Goal: Information Seeking & Learning: Learn about a topic

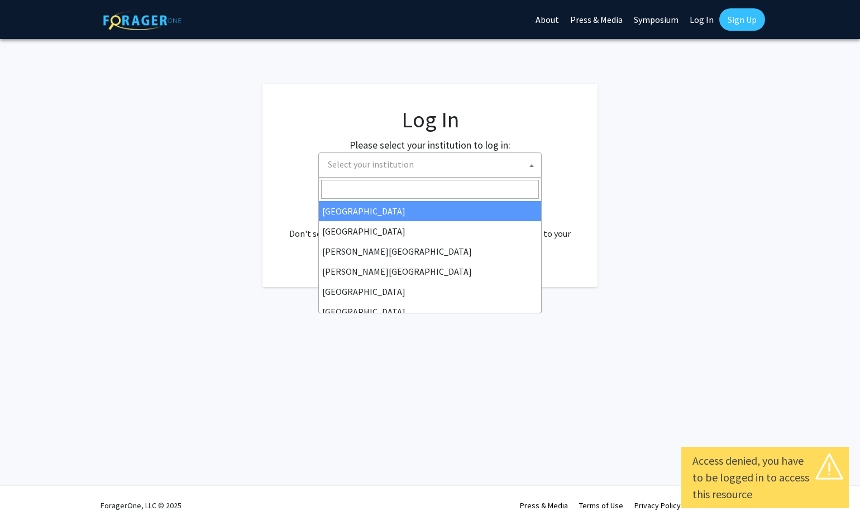
select select
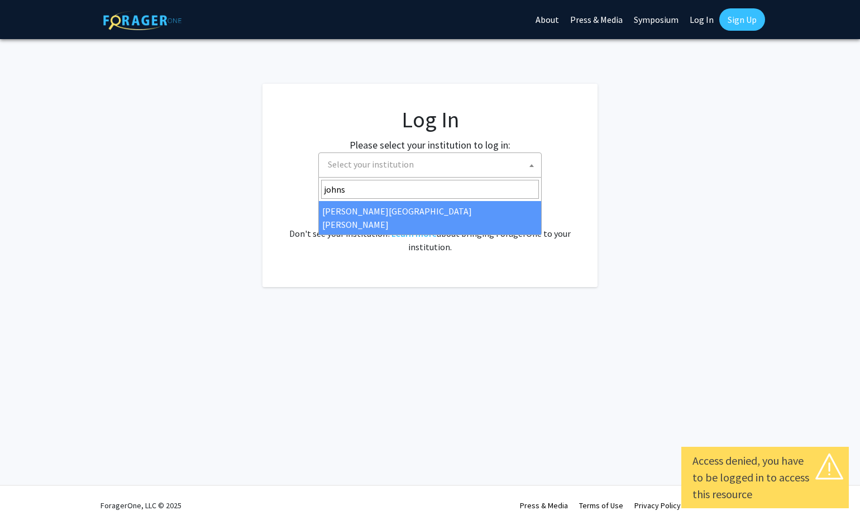
type input "johns"
select select "1"
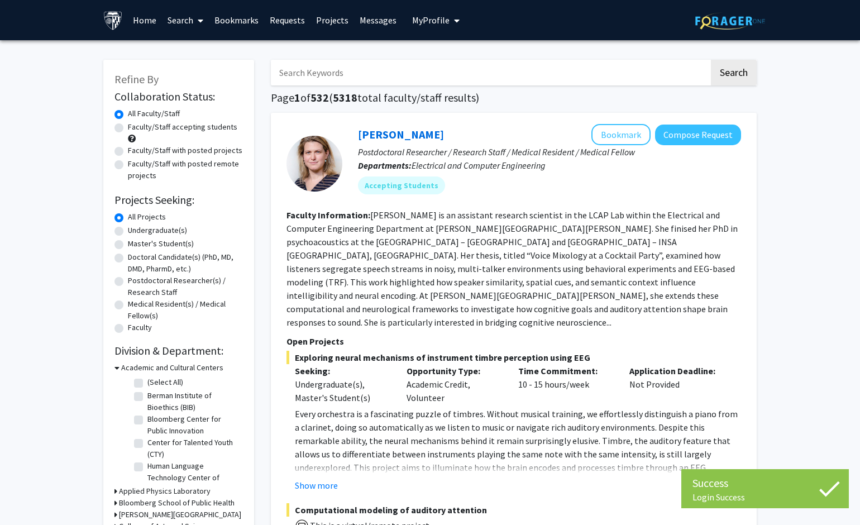
click at [347, 82] on input "Search Keywords" at bounding box center [490, 73] width 438 height 26
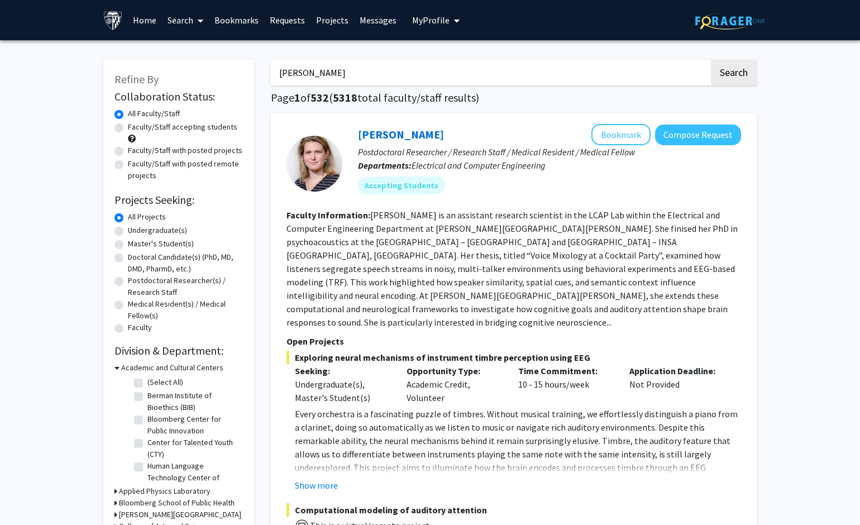
type input "swenor"
click at [733, 74] on button "Search" at bounding box center [734, 73] width 46 height 26
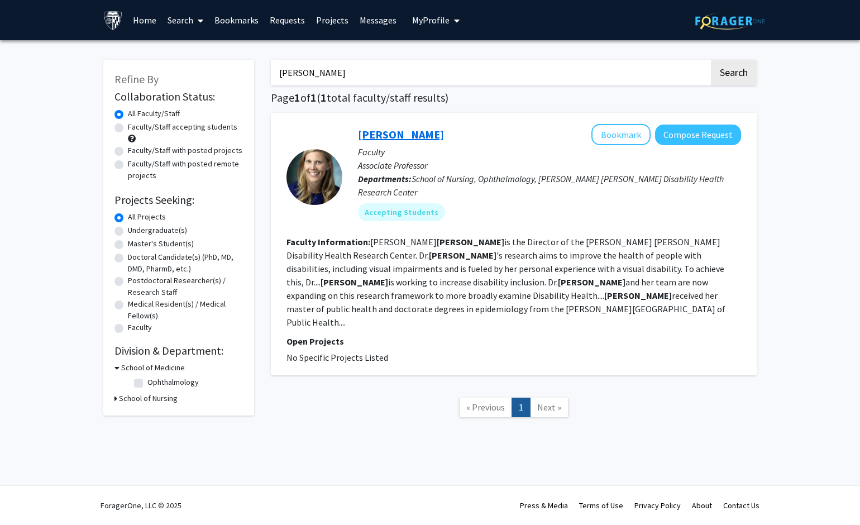
click at [404, 134] on link "Bonnielin Swenor" at bounding box center [401, 134] width 86 height 14
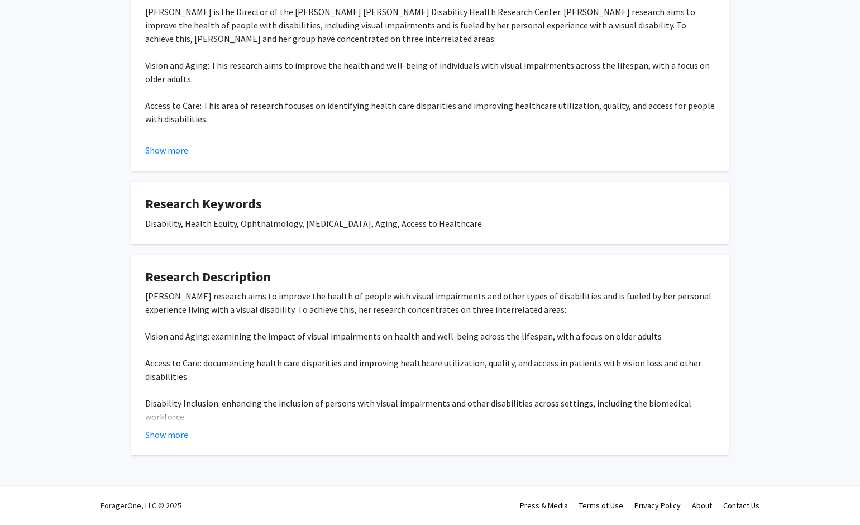
scroll to position [233, 0]
click at [177, 430] on button "Show more" at bounding box center [166, 434] width 43 height 13
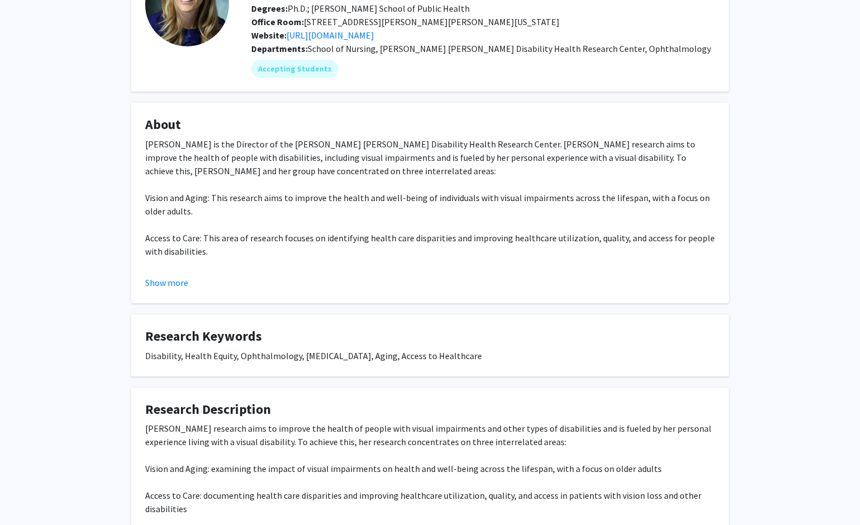
scroll to position [92, 0]
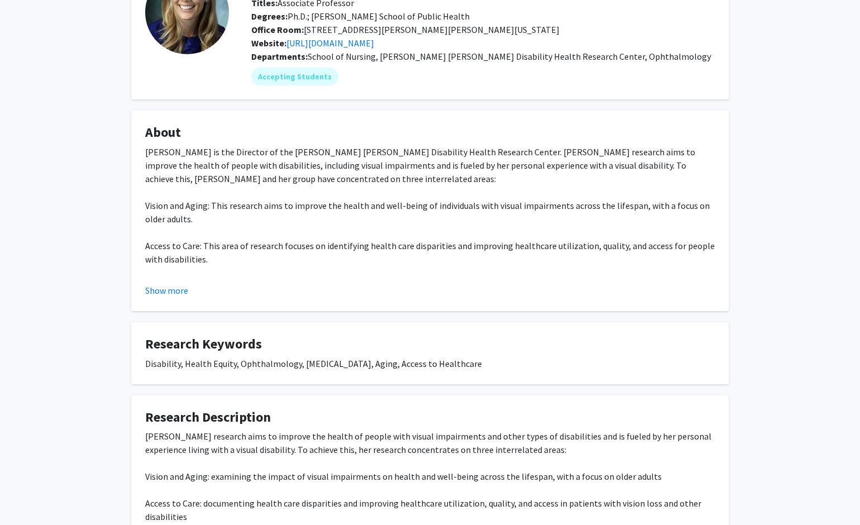
click at [172, 276] on div "Bonnielin Swenor is the Director of the Johns Hopkins Disability Health Researc…" at bounding box center [429, 285] width 569 height 281
click at [174, 288] on button "Show more" at bounding box center [166, 290] width 43 height 13
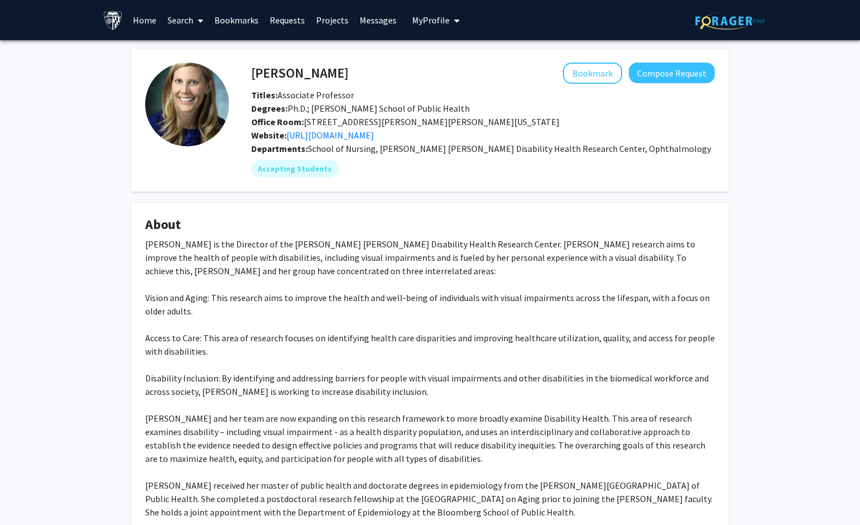
scroll to position [0, 0]
click at [656, 80] on button "Compose Request" at bounding box center [672, 73] width 86 height 21
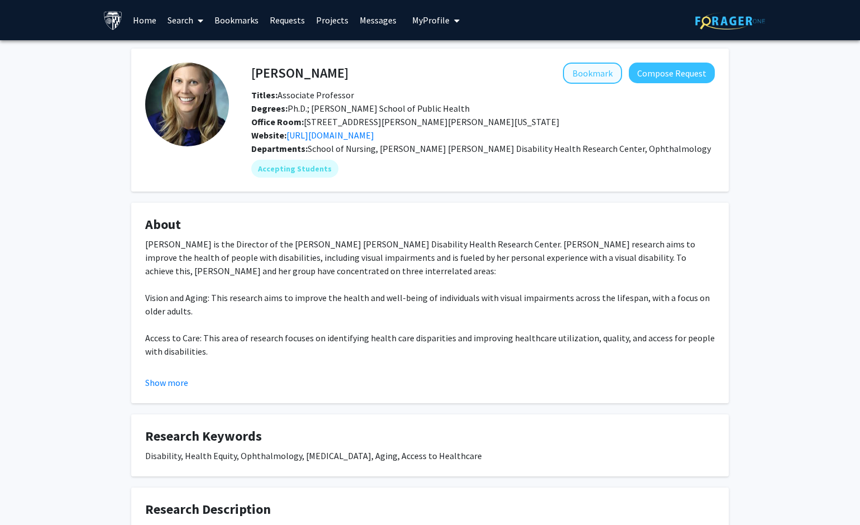
click at [578, 74] on button "Bookmark" at bounding box center [592, 73] width 59 height 21
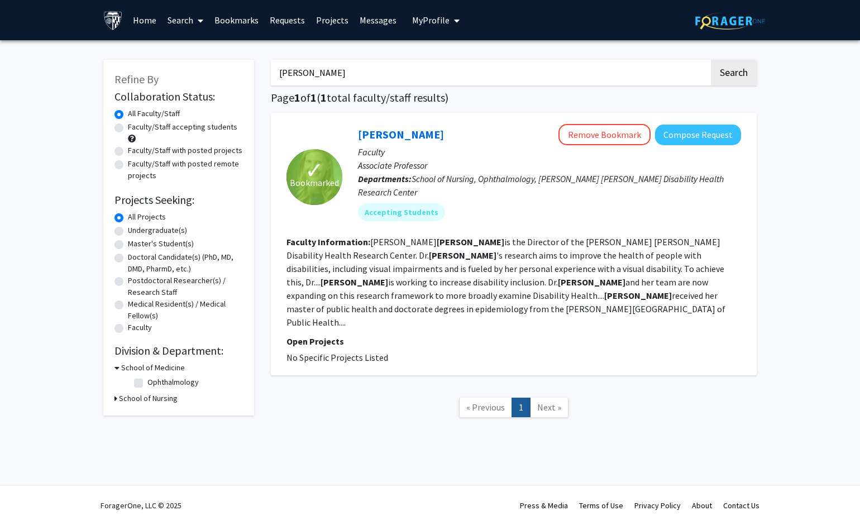
drag, startPoint x: 336, startPoint y: 82, endPoint x: 233, endPoint y: 57, distance: 106.3
click at [233, 56] on div "Refine By Collaboration Status: Collaboration Status All Faculty/Staff Collabor…" at bounding box center [430, 244] width 670 height 391
type input "quigley"
click at [733, 74] on button "Search" at bounding box center [734, 73] width 46 height 26
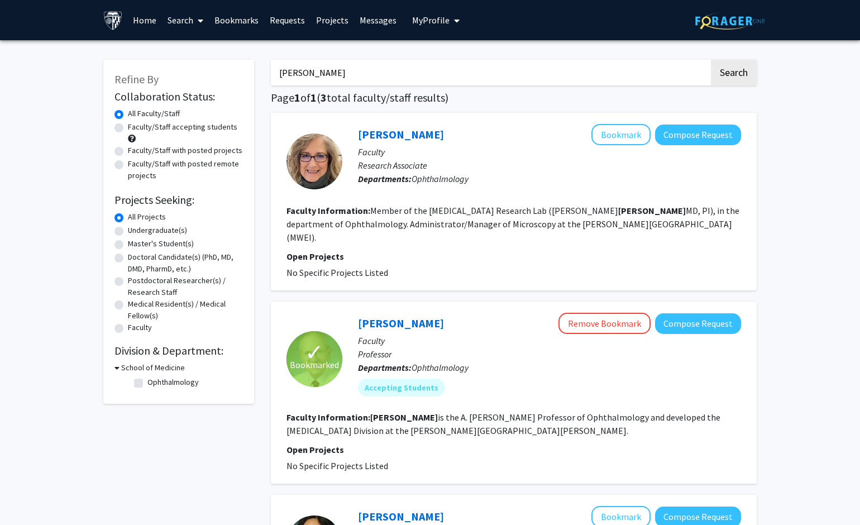
click at [312, 360] on div "✓ Bookmarked" at bounding box center [314, 359] width 56 height 56
click at [400, 316] on link "Harry Quigley" at bounding box center [401, 323] width 86 height 14
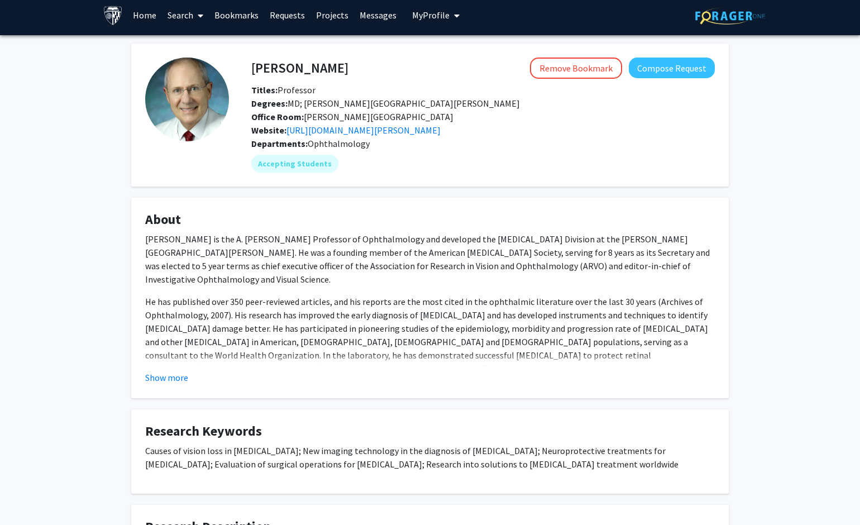
scroll to position [4, 0]
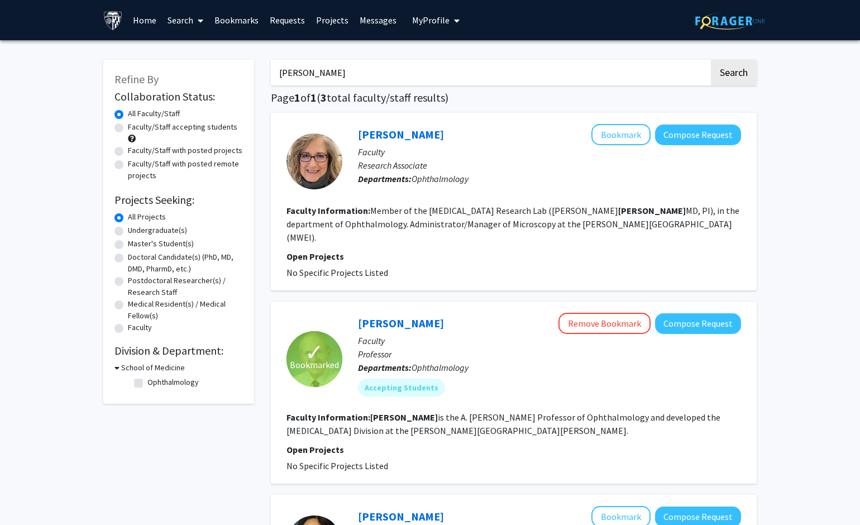
drag, startPoint x: 341, startPoint y: 72, endPoint x: 217, endPoint y: 71, distance: 123.4
click at [217, 71] on div "Refine By Collaboration Status: Collaboration Status All Faculty/Staff Collabor…" at bounding box center [430, 380] width 670 height 662
type input "glaucoma"
click at [733, 74] on button "Search" at bounding box center [734, 73] width 46 height 26
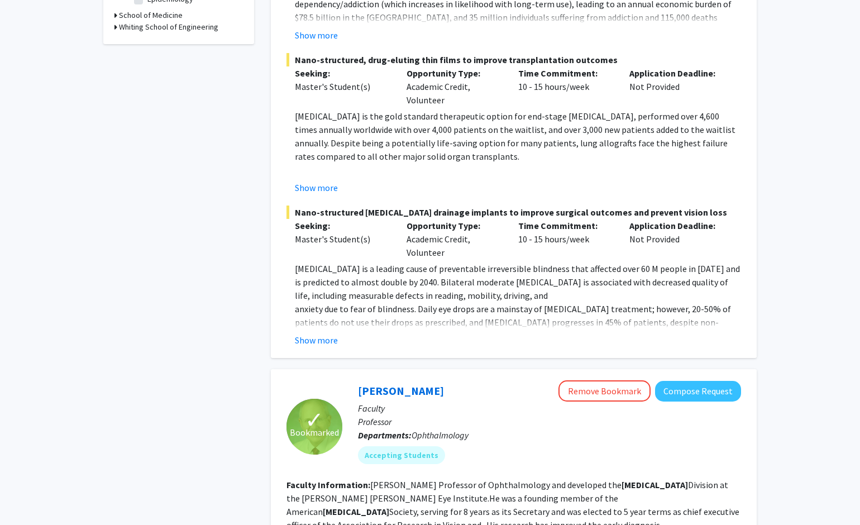
scroll to position [384, 0]
click at [312, 333] on button "Show more" at bounding box center [316, 339] width 43 height 13
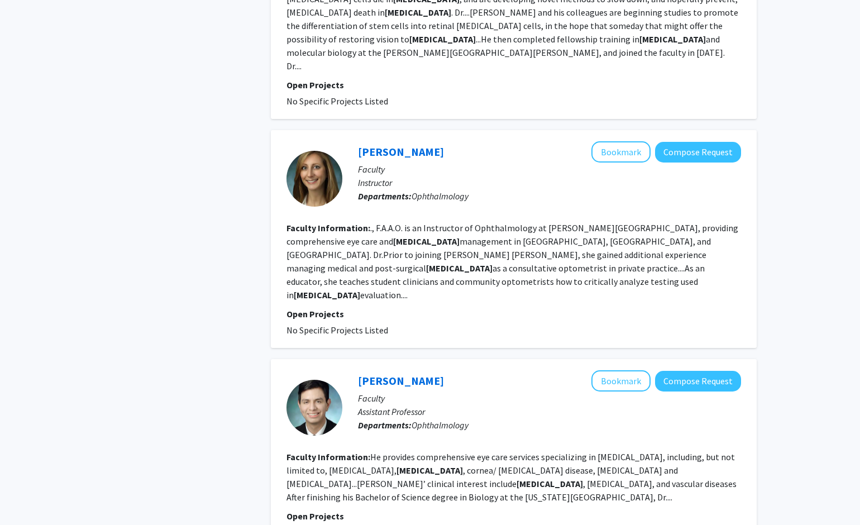
scroll to position [2471, 0]
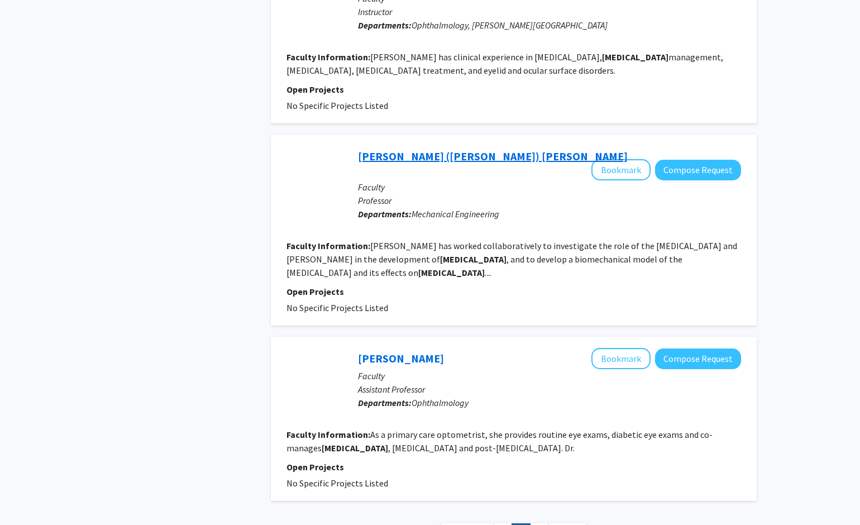
scroll to position [1489, 0]
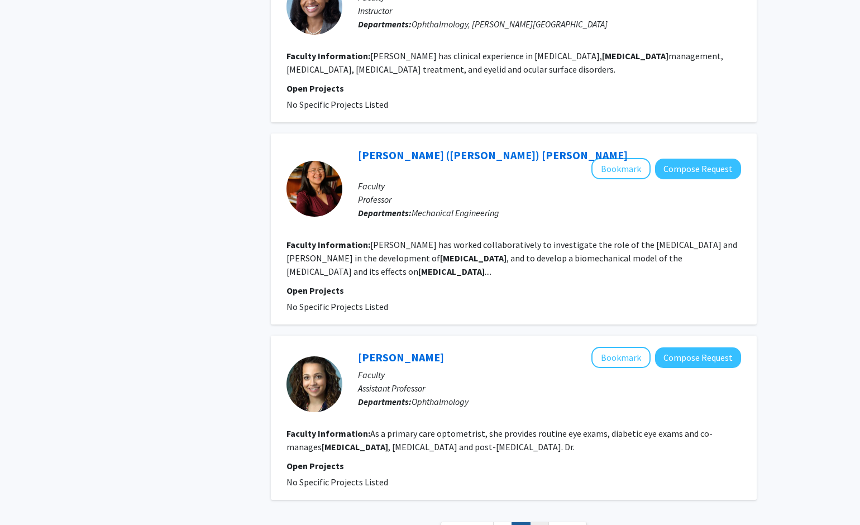
click at [542, 522] on link "3" at bounding box center [539, 532] width 19 height 20
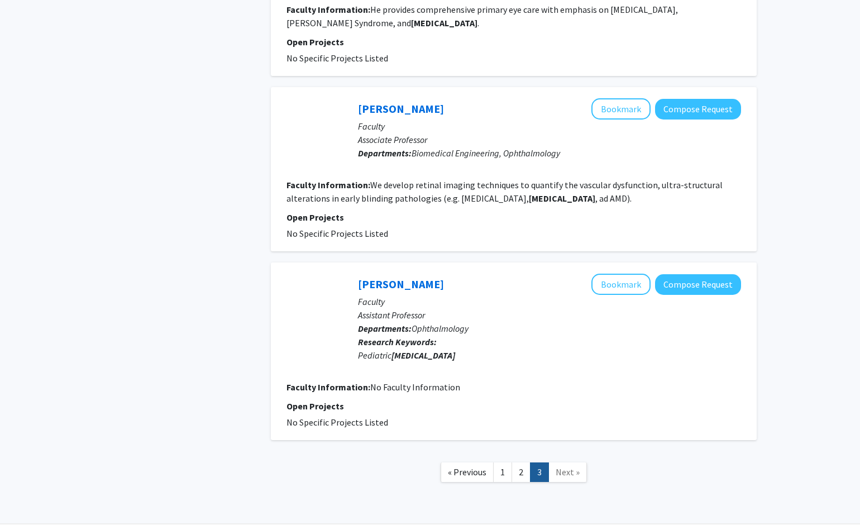
scroll to position [1292, 0]
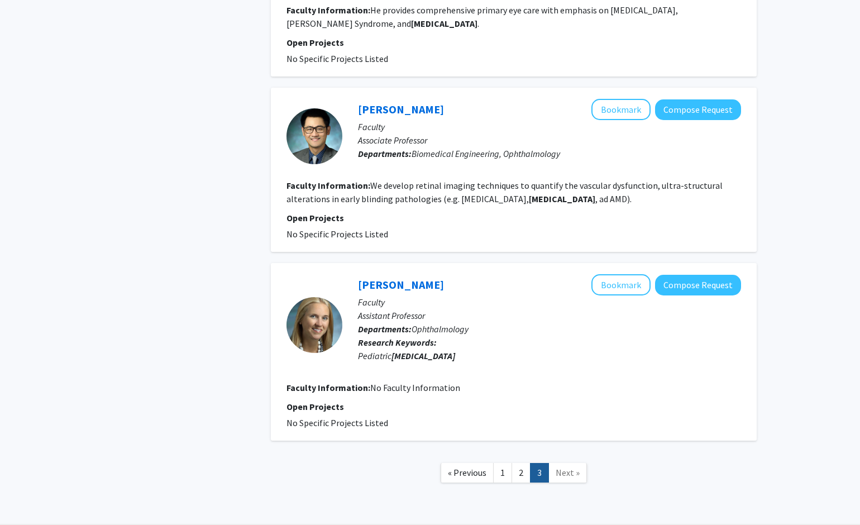
click at [567, 467] on span "Next »" at bounding box center [568, 472] width 24 height 11
